Goal: Transaction & Acquisition: Purchase product/service

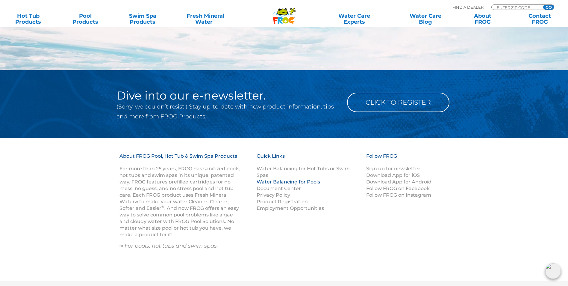
scroll to position [782, 0]
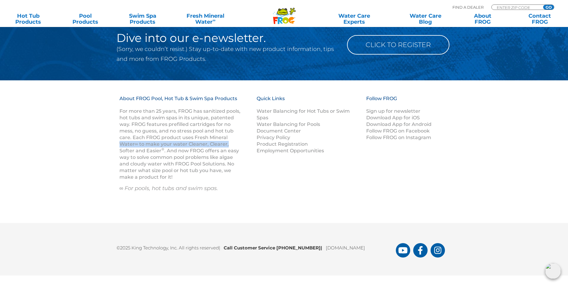
click at [236, 141] on p "For more than 25 years, FROG has sanitized pools, hot tubs and swim spas in its…" at bounding box center [180, 144] width 122 height 72
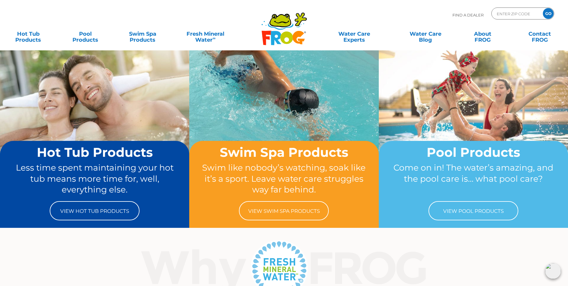
scroll to position [0, 0]
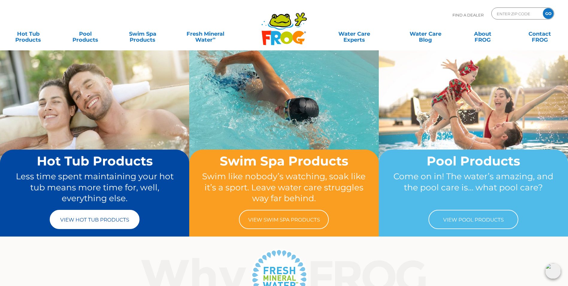
click at [122, 221] on link "View Hot Tub Products" at bounding box center [95, 219] width 90 height 19
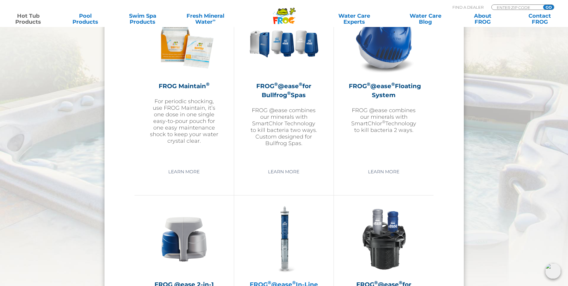
scroll to position [838, 0]
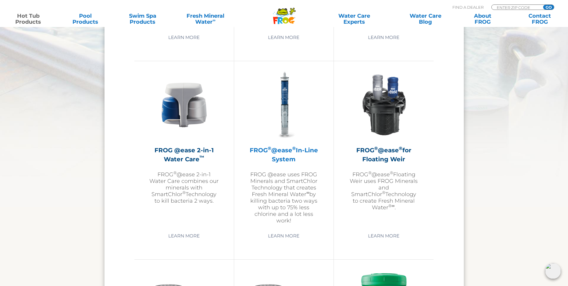
click at [285, 130] on img at bounding box center [283, 104] width 69 height 69
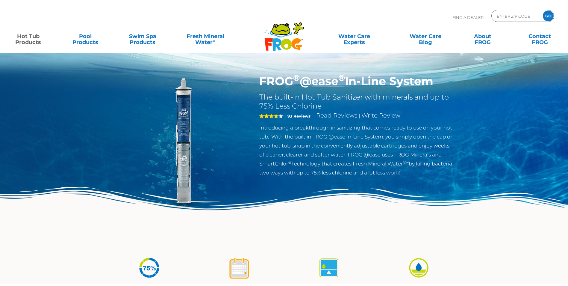
scroll to position [150, 0]
